Goal: Information Seeking & Learning: Understand process/instructions

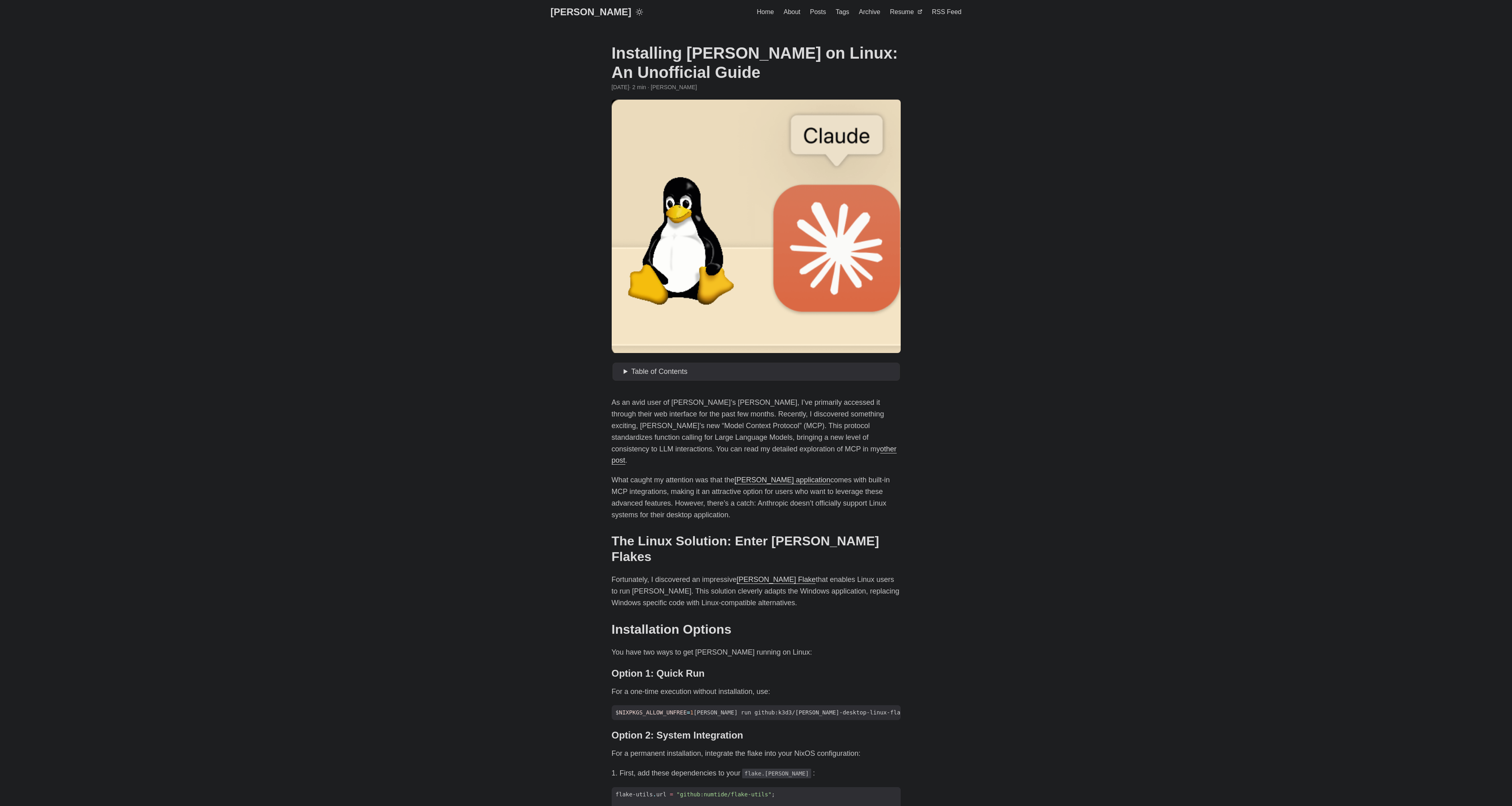
click at [395, 659] on body "[PERSON_NAME] Home About Posts Tags Archive Resume" at bounding box center [756, 777] width 1512 height 1555
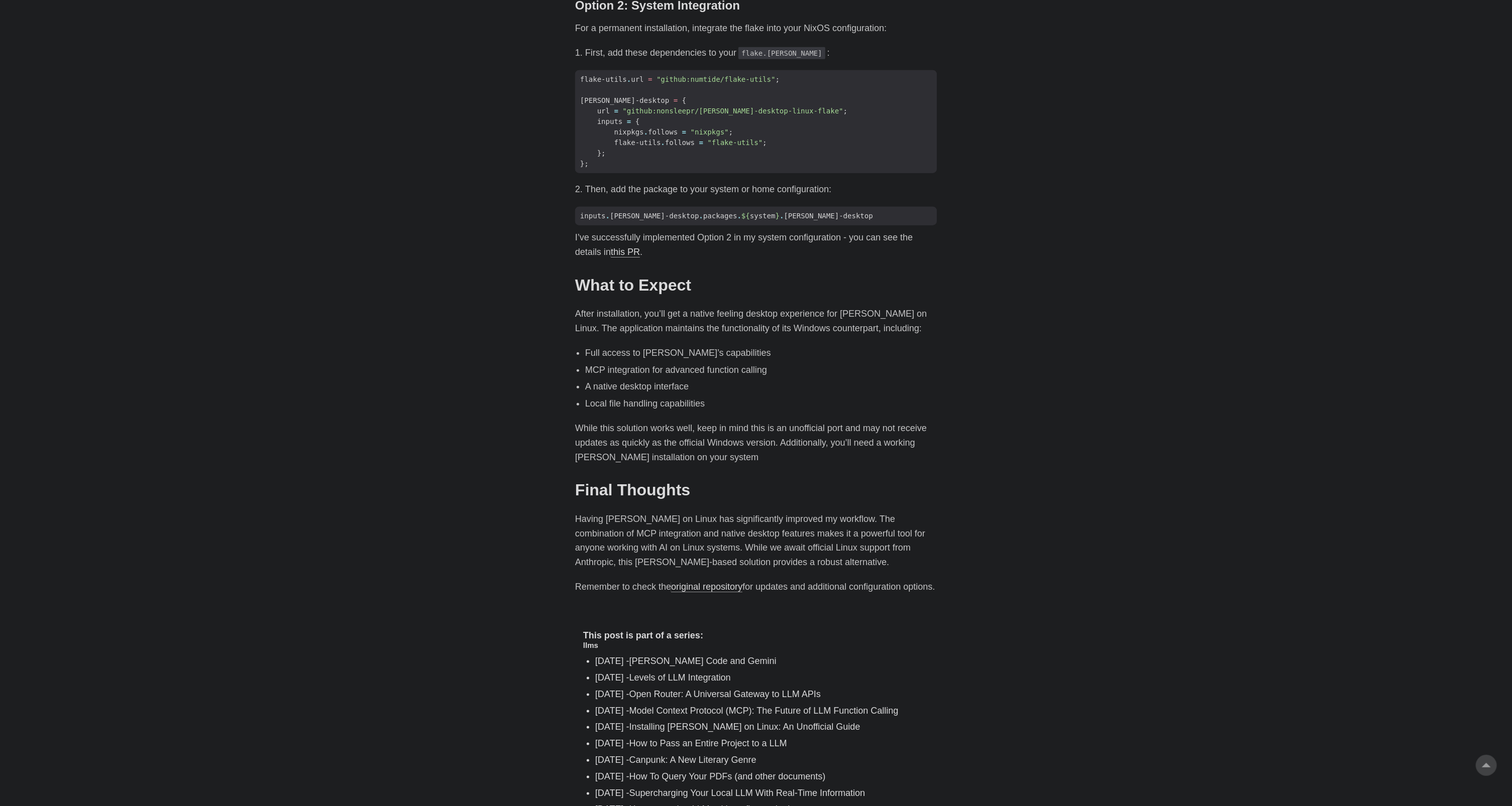
scroll to position [1070, 0]
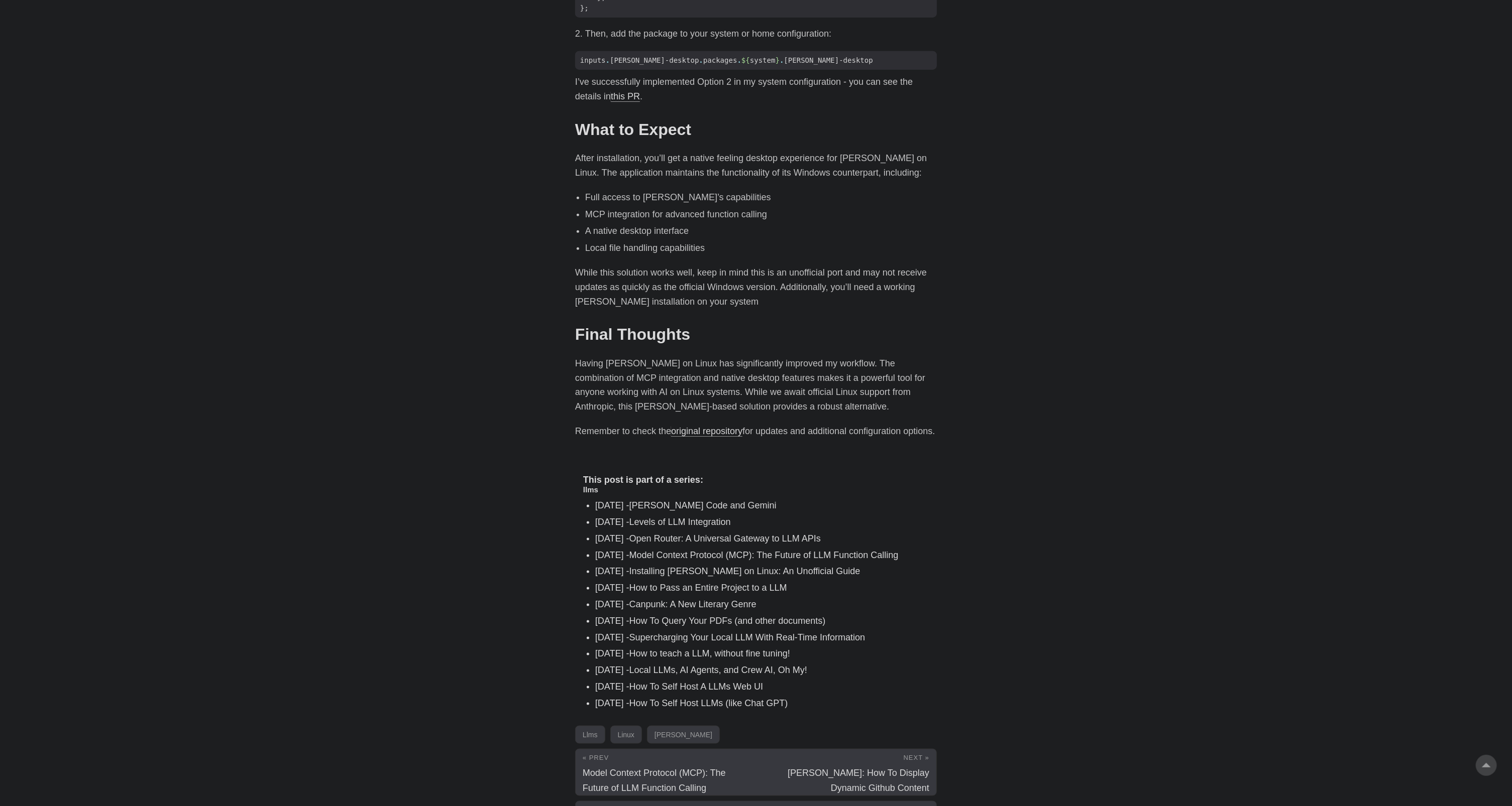
click at [837, 567] on link "Installing [PERSON_NAME] on Linux: An Unofficial Guide" at bounding box center [744, 572] width 231 height 10
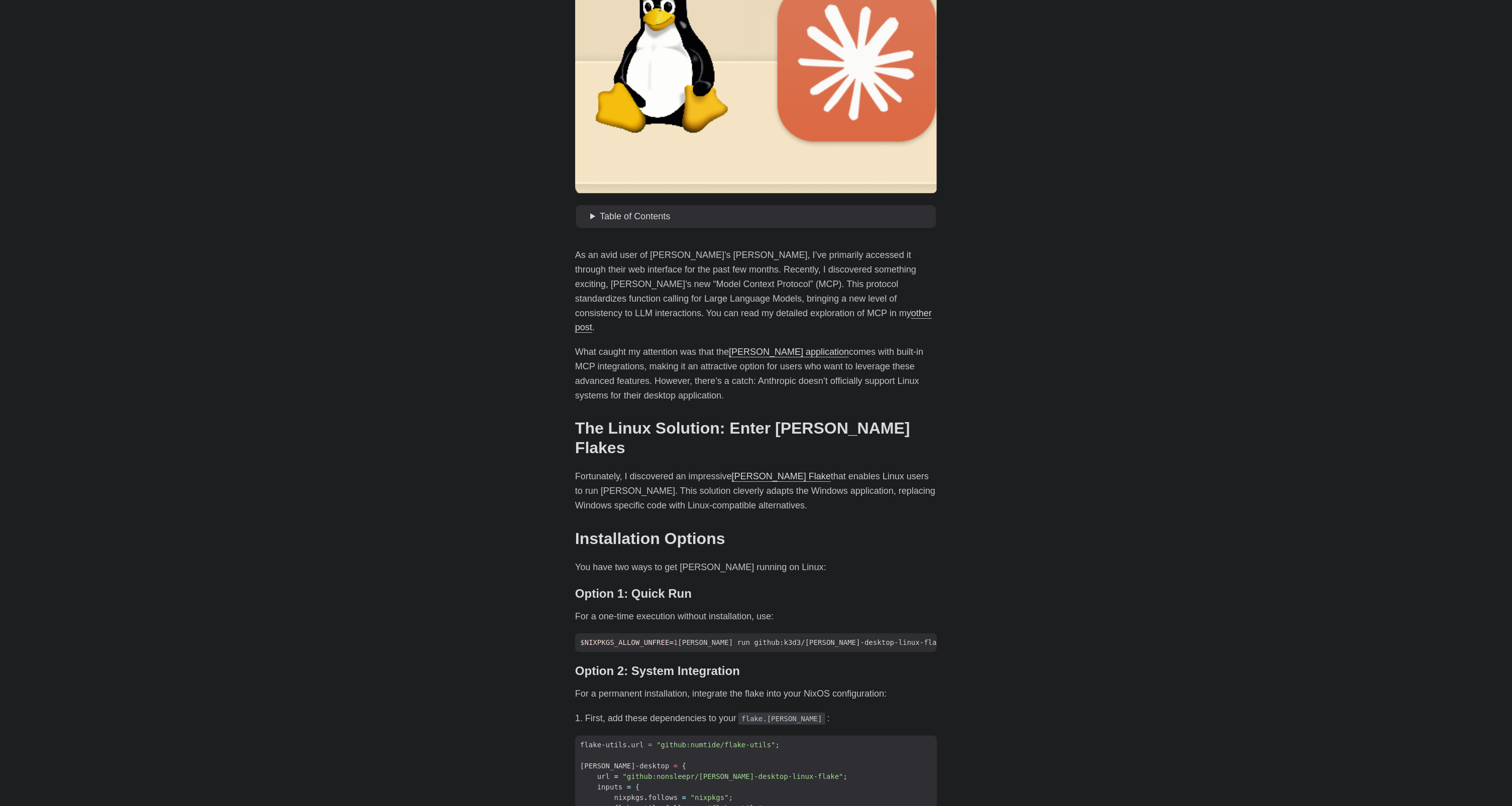
scroll to position [338, 0]
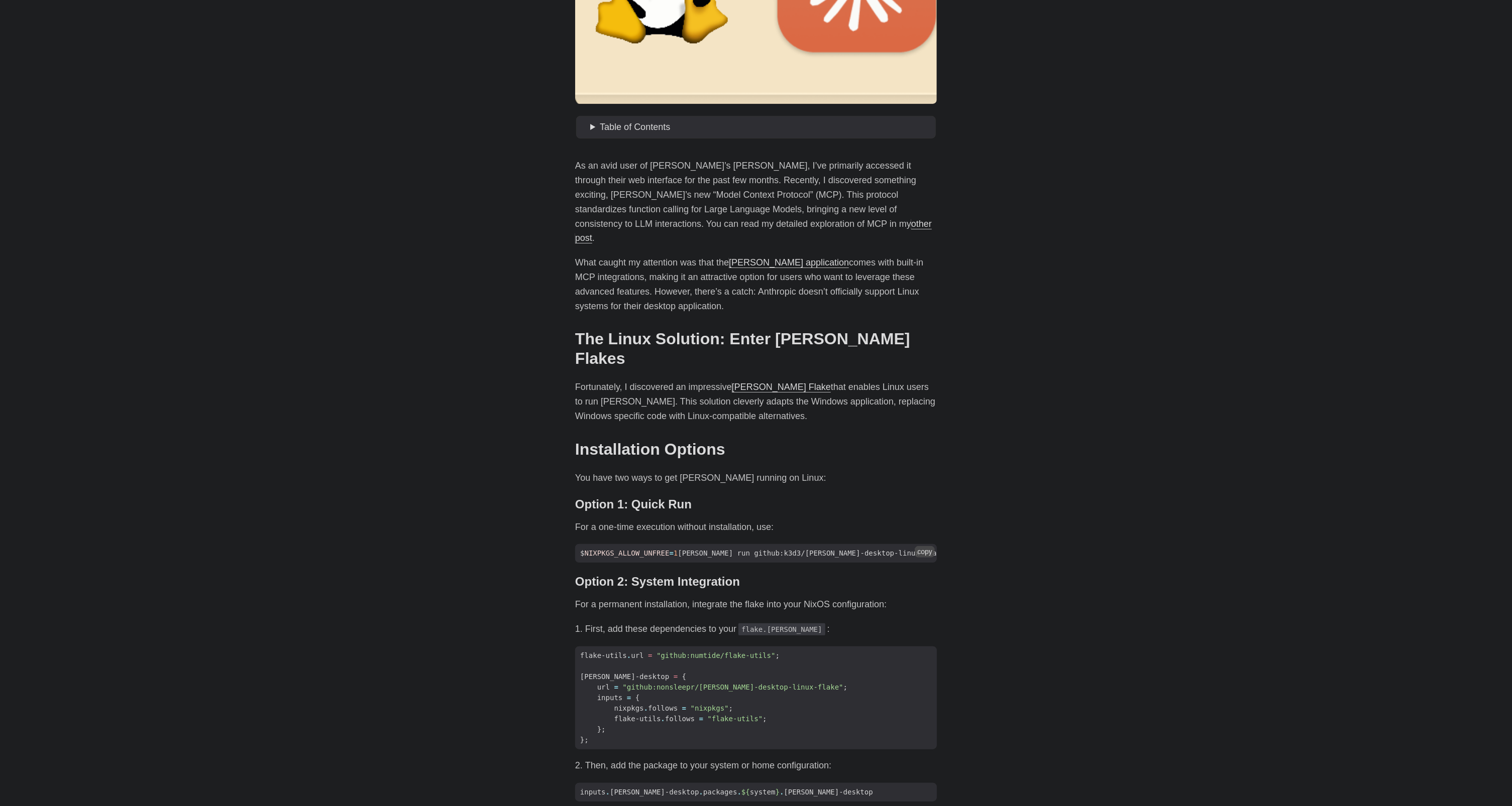
click at [928, 546] on button "copy" at bounding box center [924, 551] width 20 height 11
click at [1106, 518] on body "[PERSON_NAME] Home About Posts Tags Archive Resume" at bounding box center [756, 634] width 1512 height 1944
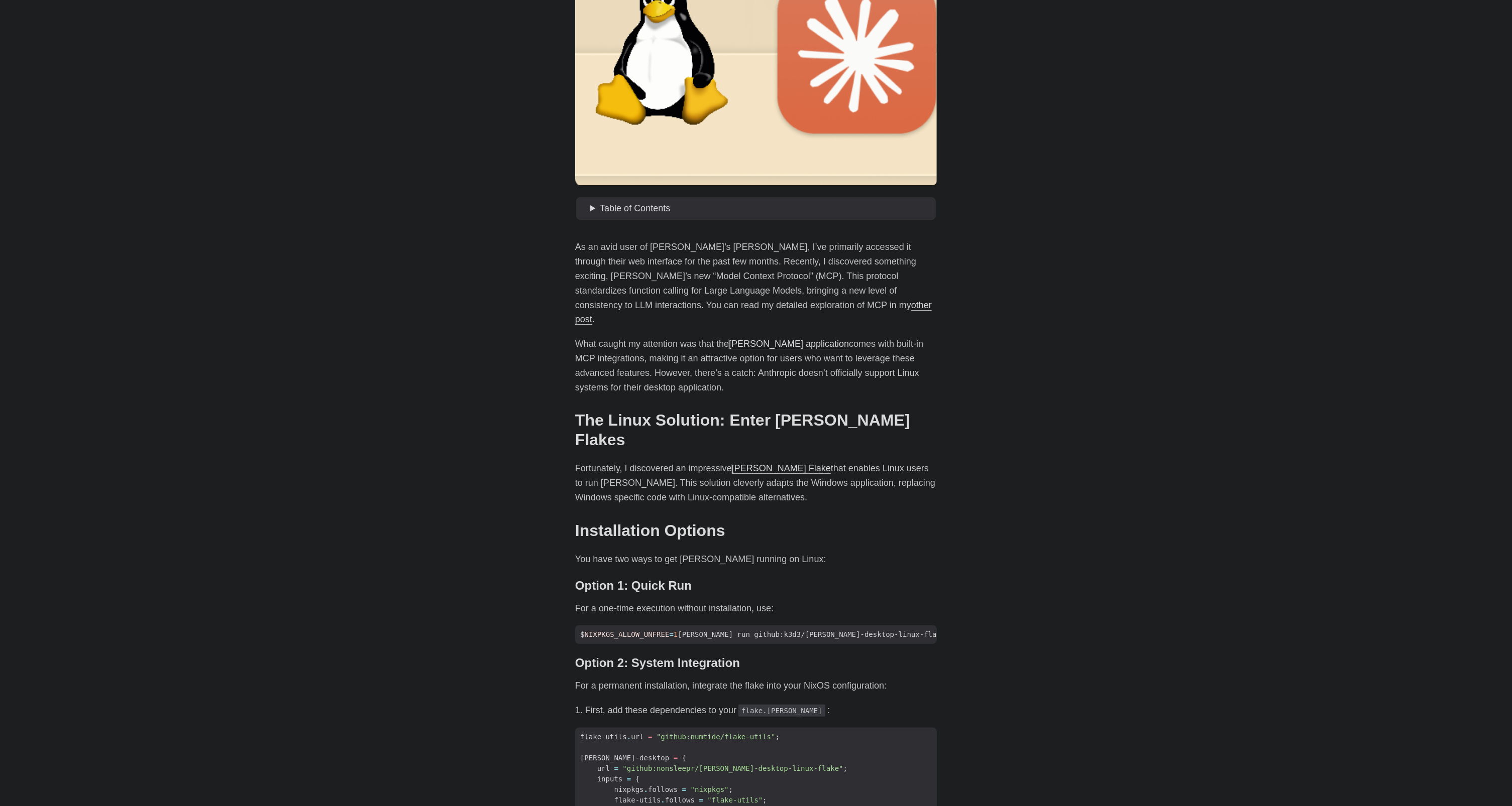
scroll to position [48, 0]
